Goal: Browse casually: Explore the website without a specific task or goal

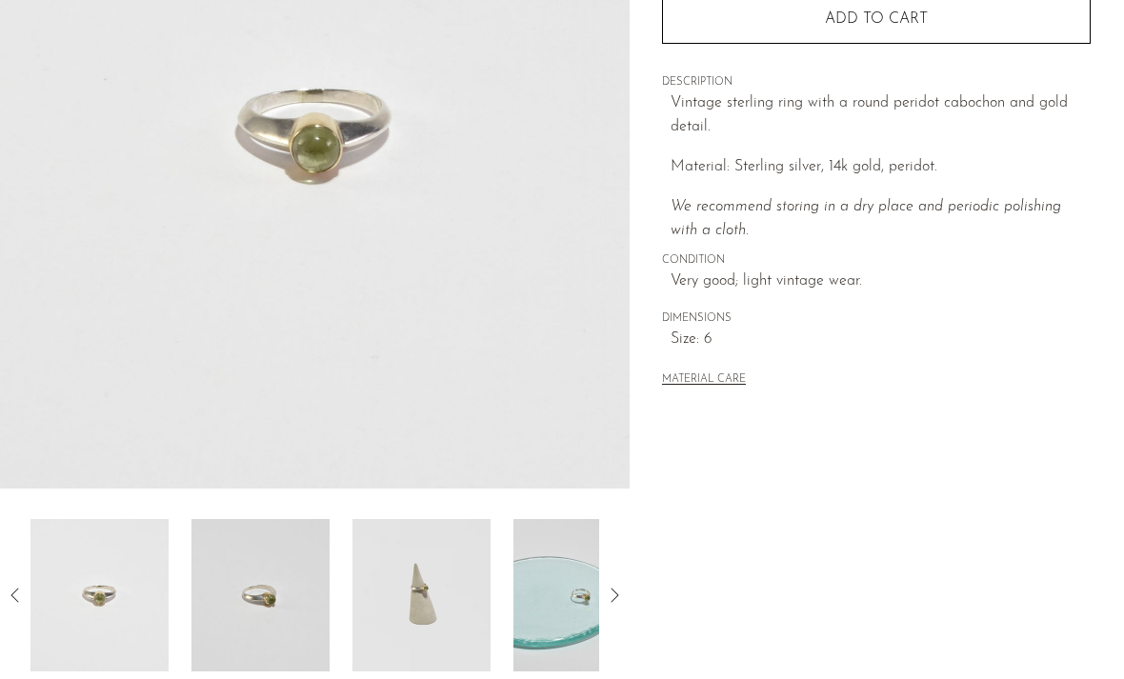
scroll to position [320, 0]
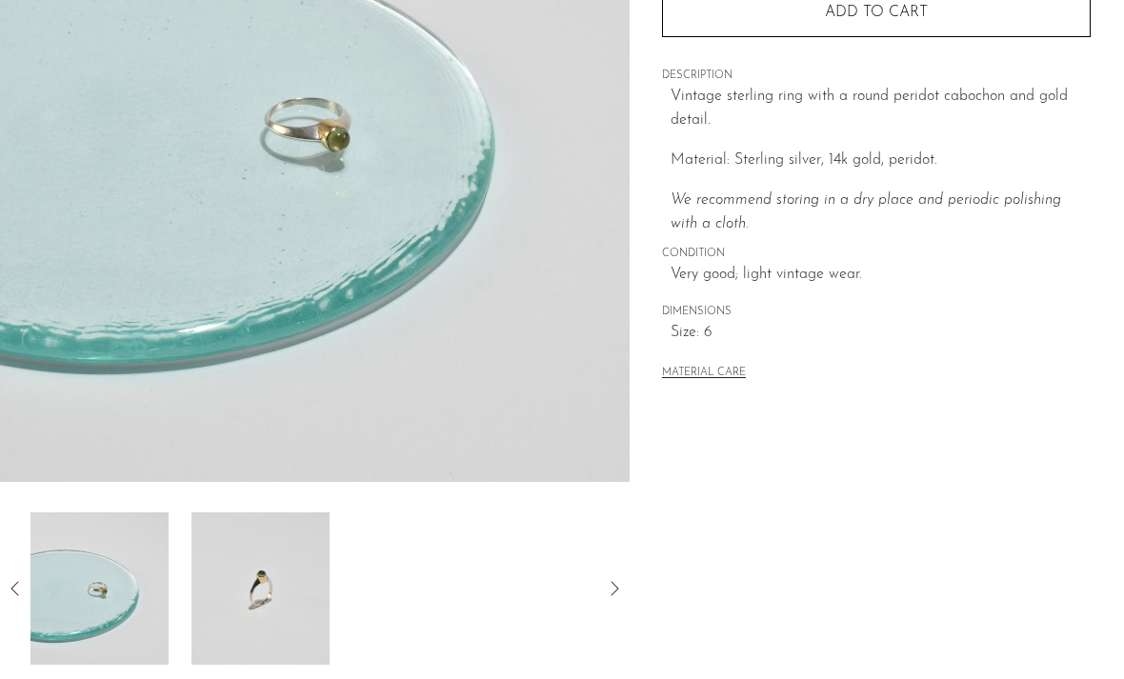
click at [78, 611] on img at bounding box center [99, 588] width 138 height 152
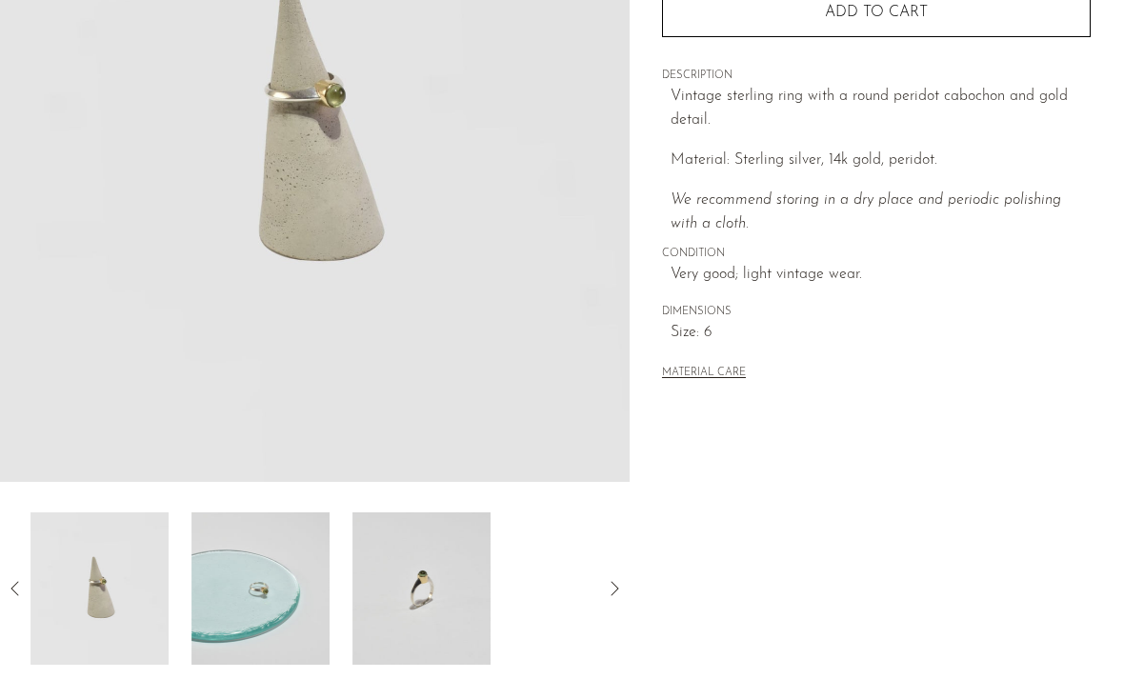
click at [93, 605] on img at bounding box center [99, 588] width 138 height 152
click at [104, 608] on img at bounding box center [99, 588] width 138 height 152
click at [619, 592] on icon at bounding box center [614, 588] width 23 height 23
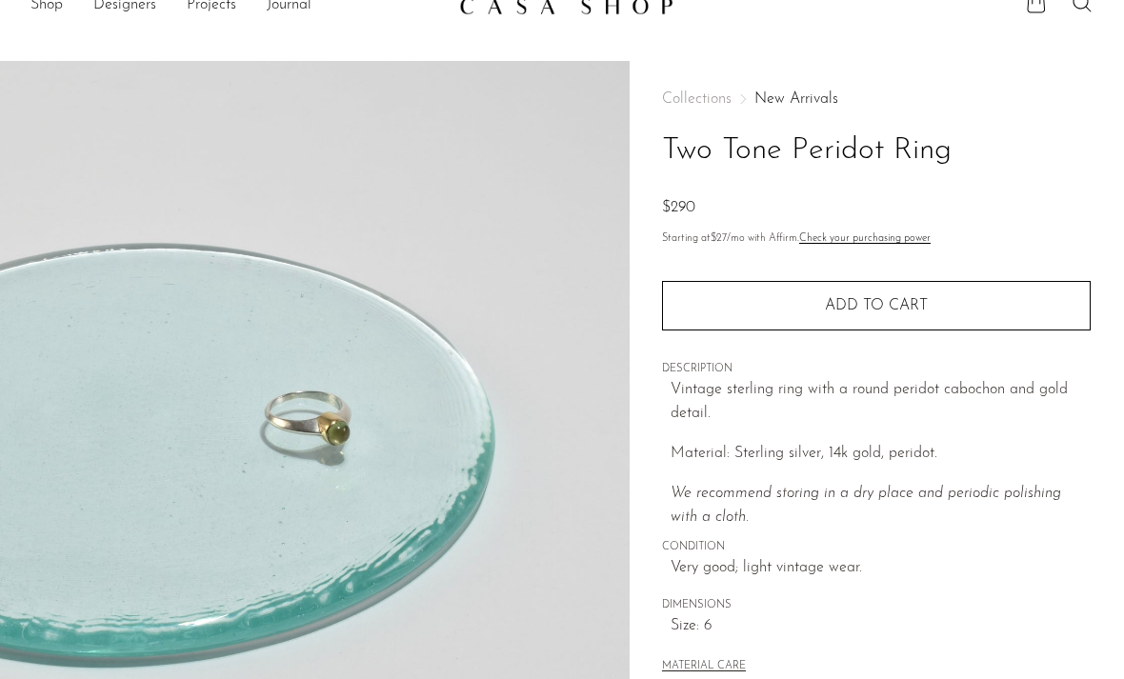
scroll to position [28, 0]
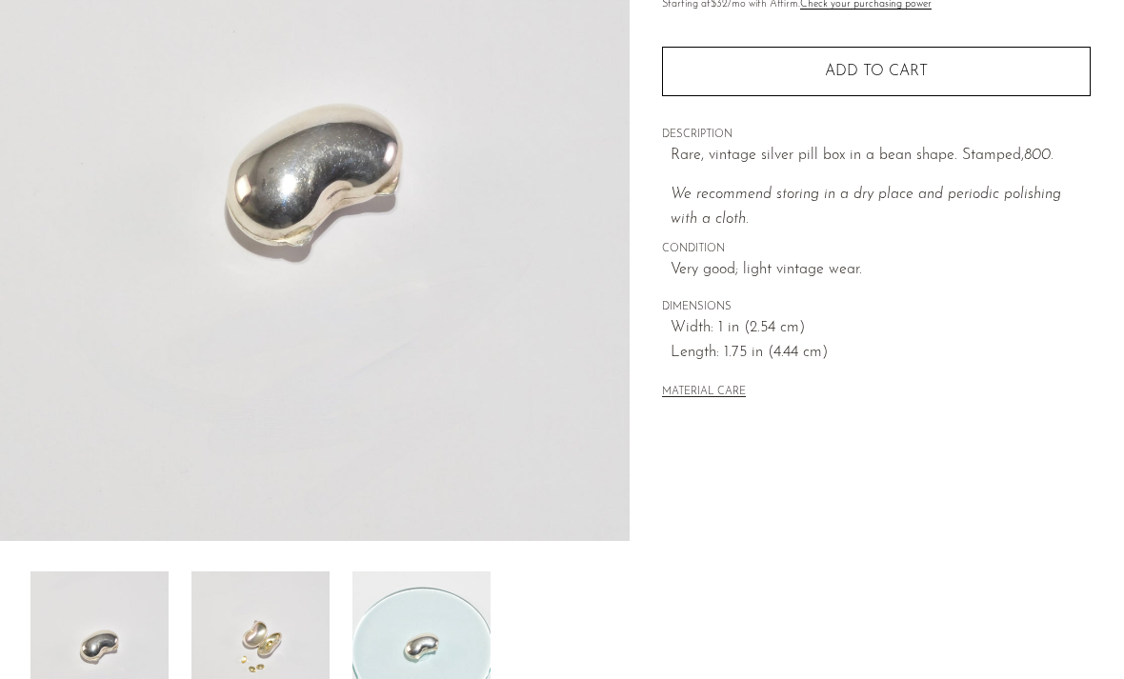
scroll to position [266, 0]
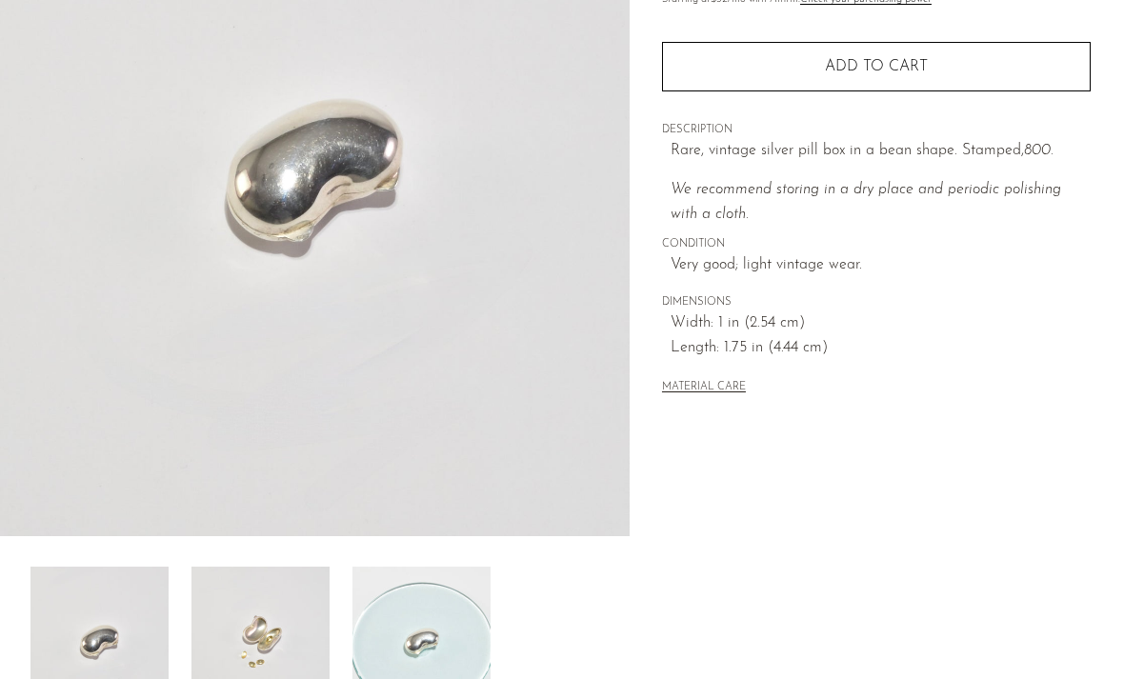
click at [252, 638] on img at bounding box center [260, 643] width 138 height 152
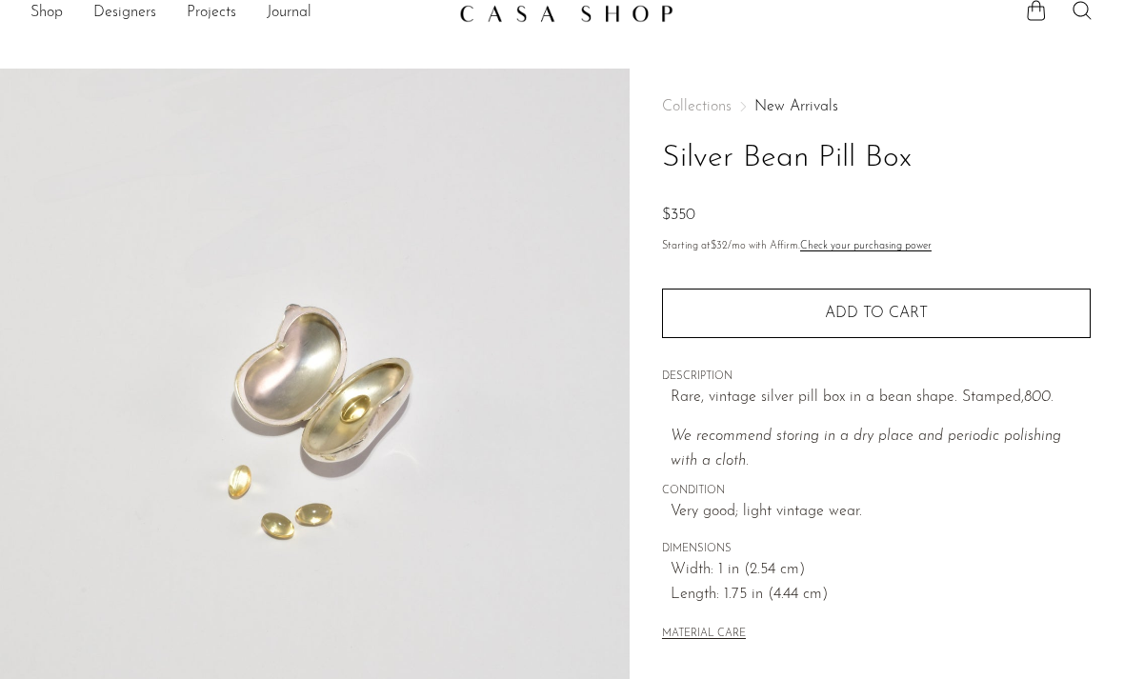
scroll to position [0, 0]
